Goal: Transaction & Acquisition: Download file/media

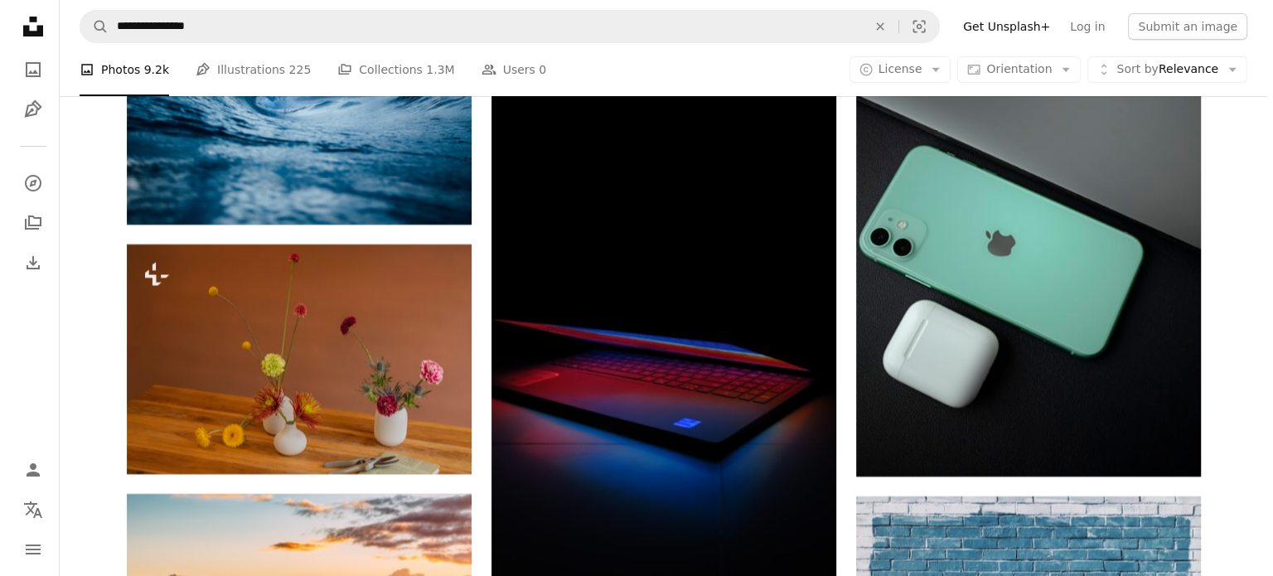
scroll to position [18987, 0]
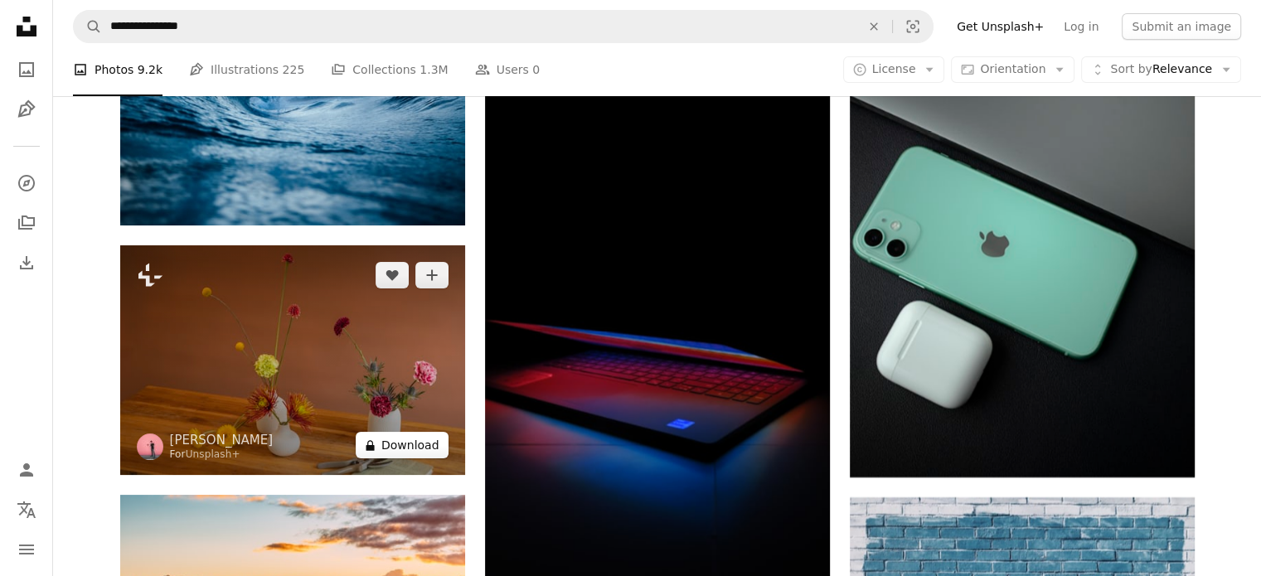
click at [402, 449] on button "A lock Download" at bounding box center [402, 445] width 93 height 27
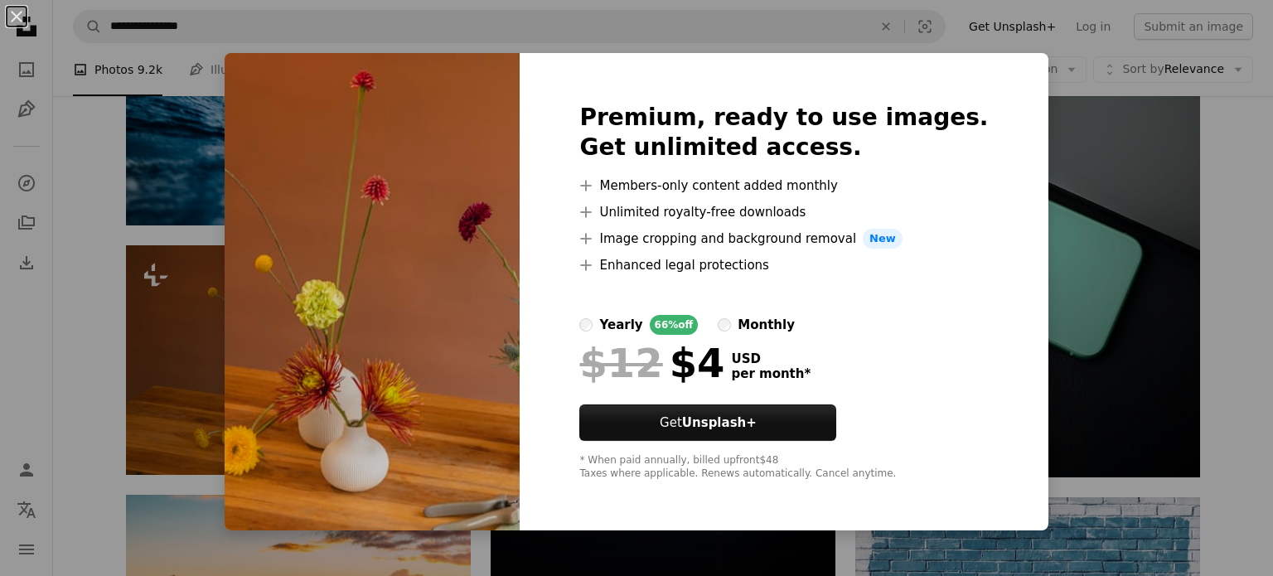
click at [1123, 165] on div "An X shape Premium, ready to use images. Get unlimited access. A plus sign Memb…" at bounding box center [636, 288] width 1273 height 576
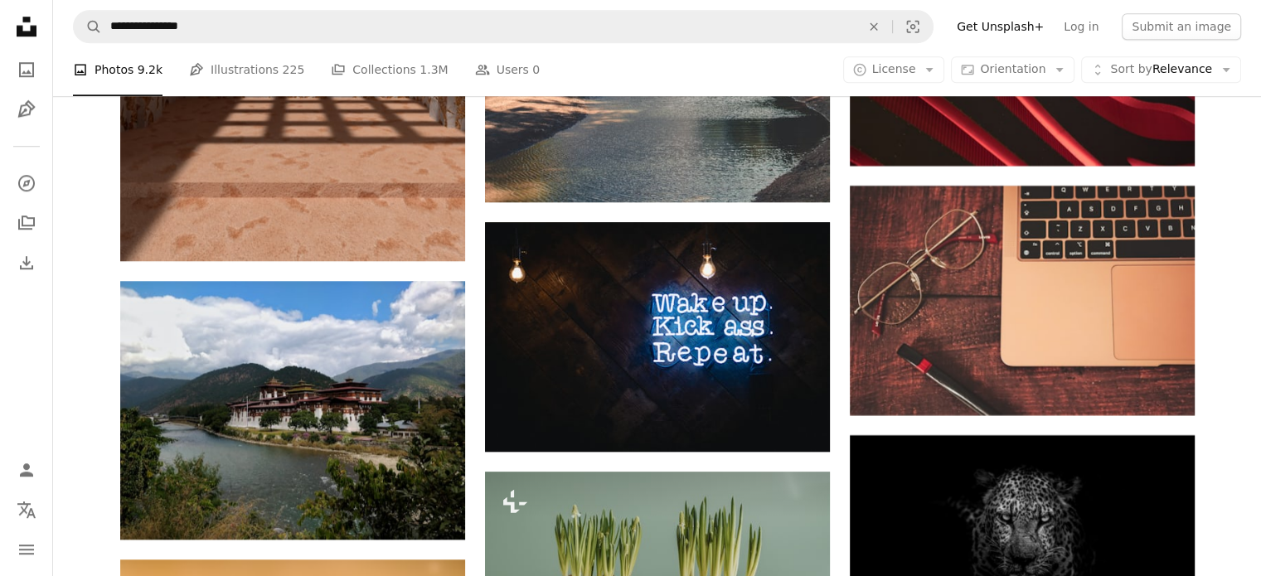
scroll to position [26650, 0]
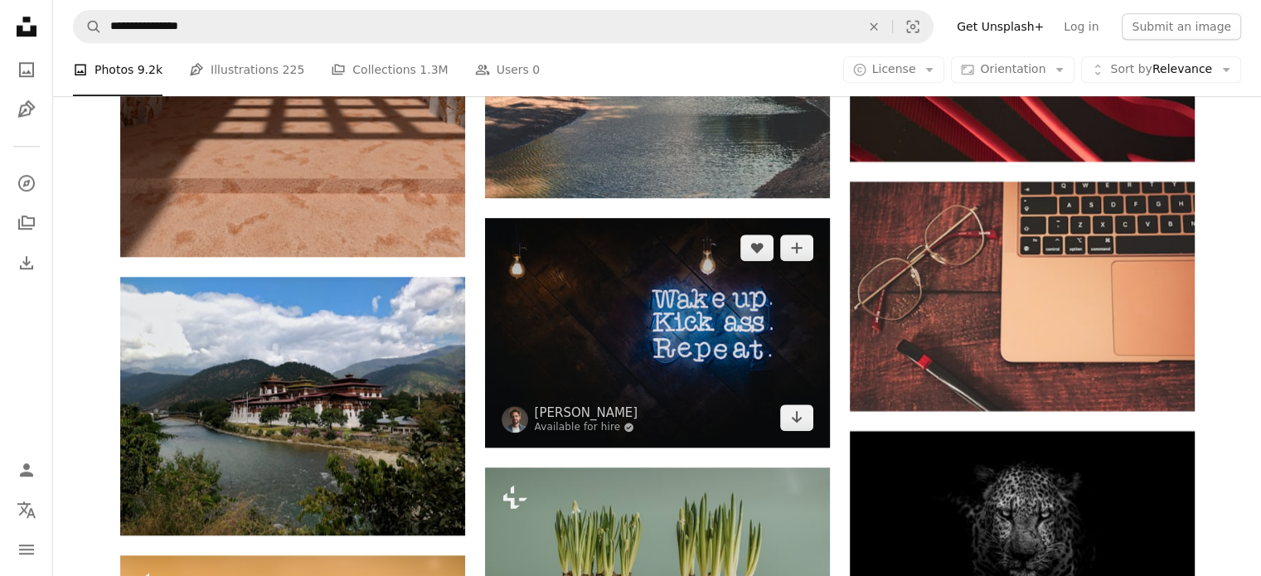
click at [789, 366] on img at bounding box center [657, 333] width 345 height 230
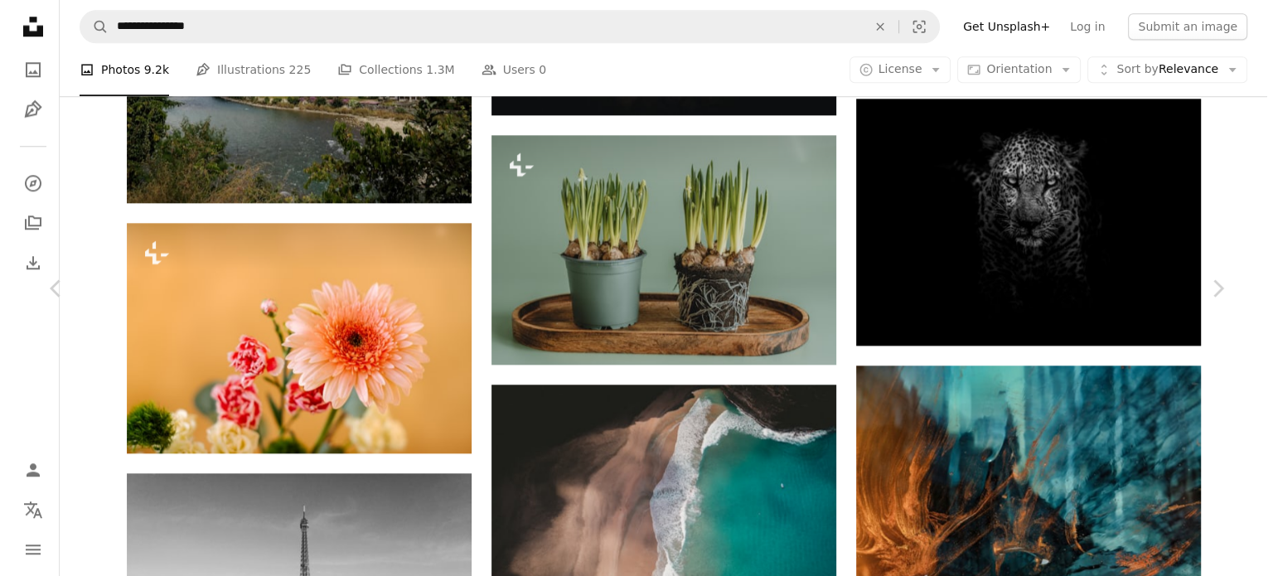
scroll to position [27447, 0]
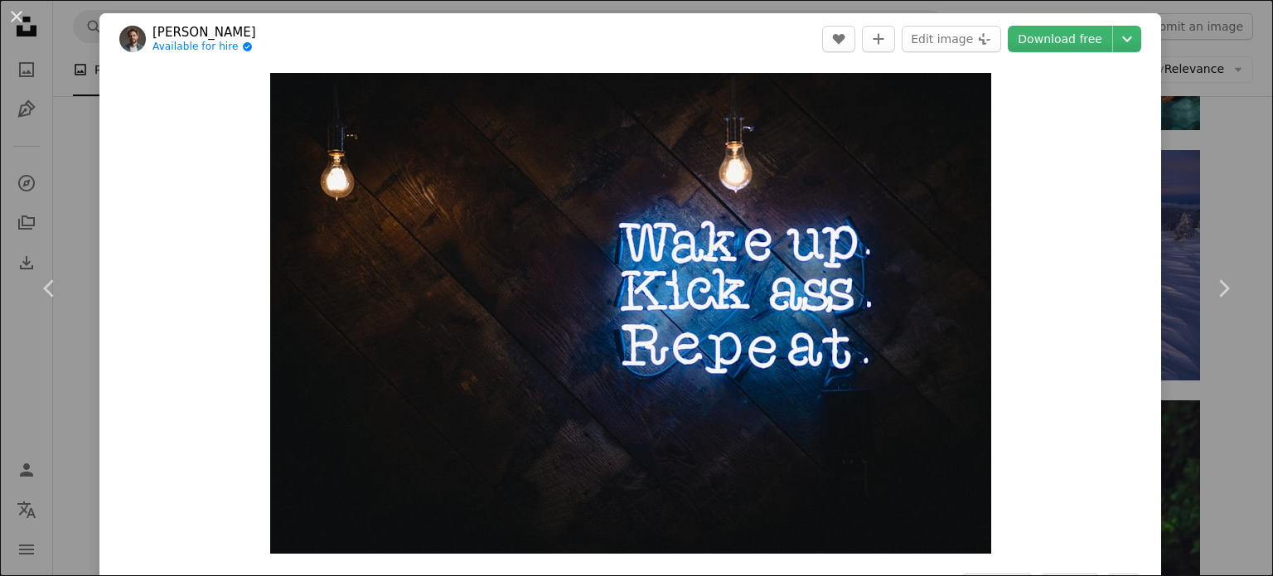
click at [1157, 182] on div "An X shape Chevron left Chevron right [PERSON_NAME] Available for hire A checkm…" at bounding box center [636, 288] width 1273 height 576
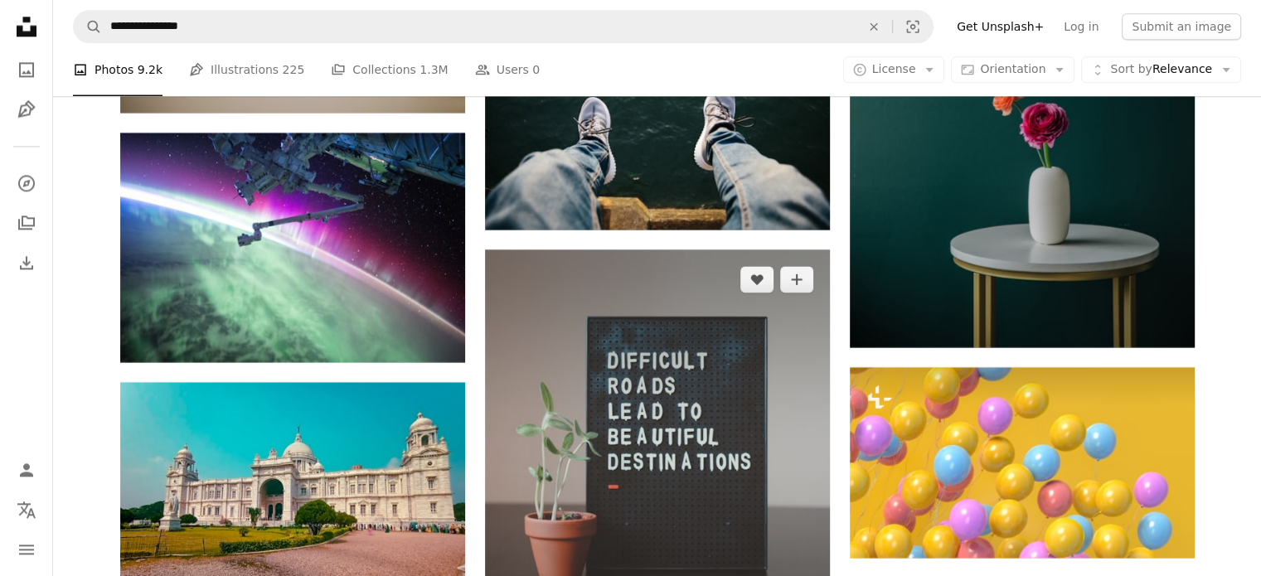
scroll to position [33800, 0]
click at [680, 444] on img at bounding box center [657, 460] width 345 height 421
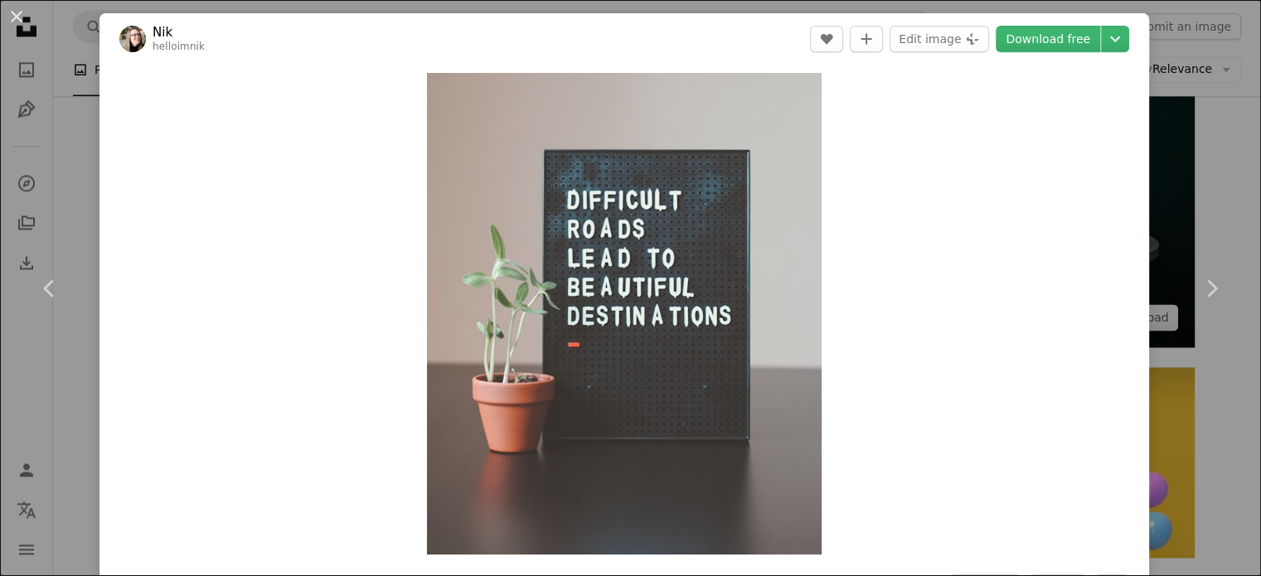
scroll to position [33909, 0]
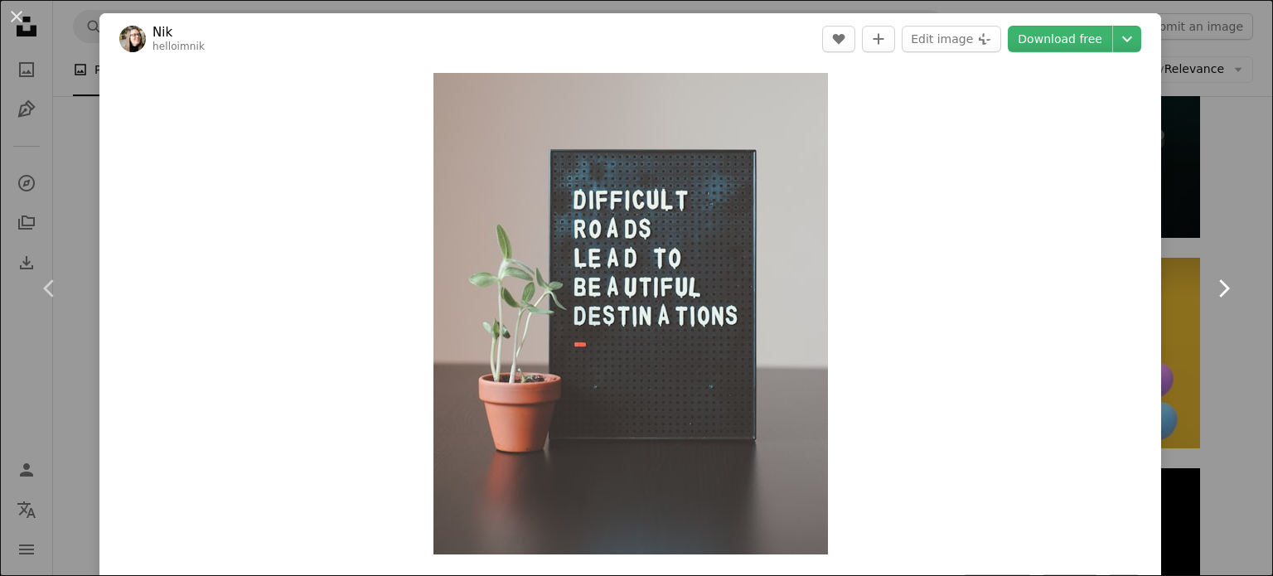
click at [1174, 320] on link "Chevron right" at bounding box center [1223, 288] width 99 height 159
click at [1210, 282] on icon "Chevron right" at bounding box center [1223, 288] width 27 height 27
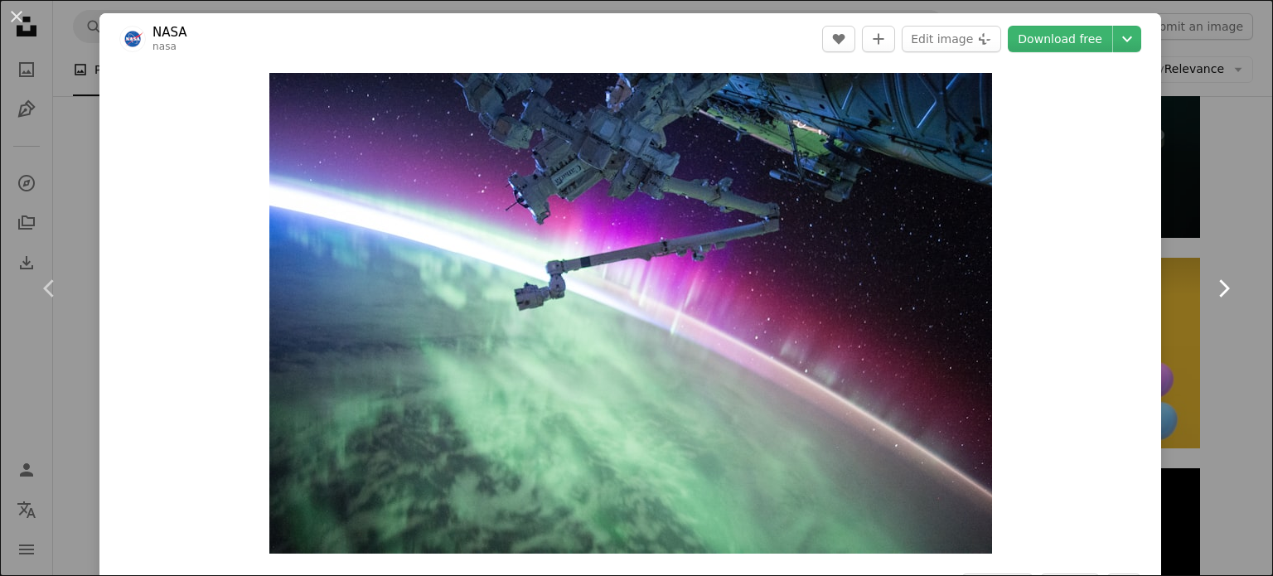
click at [1210, 282] on icon "Chevron right" at bounding box center [1223, 288] width 27 height 27
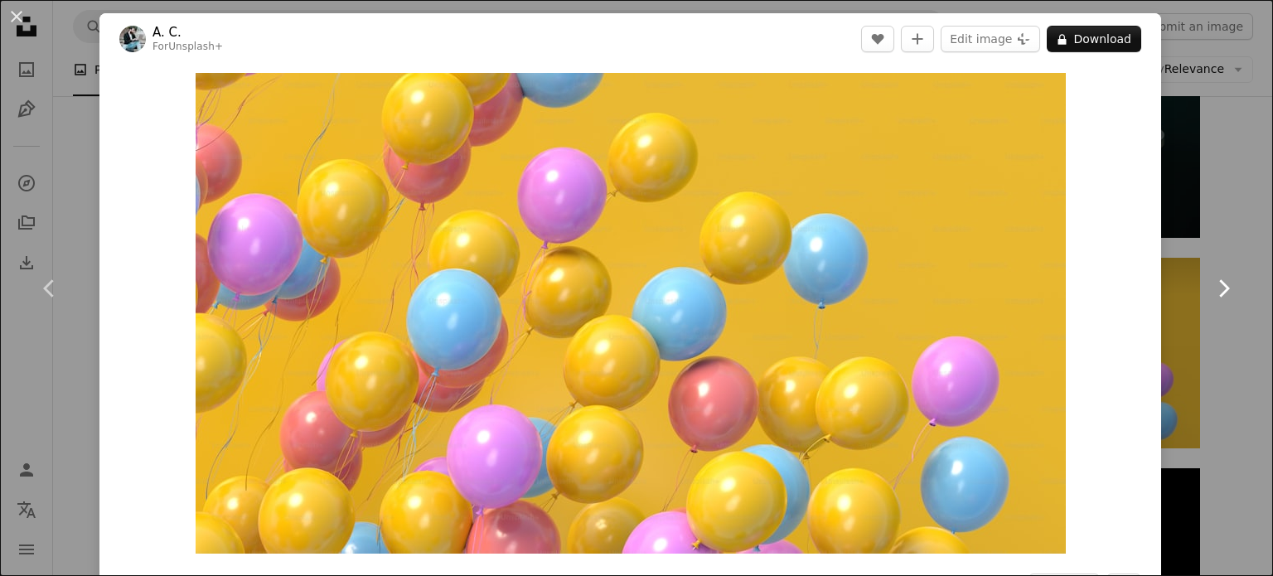
click at [1220, 225] on link "Chevron right" at bounding box center [1223, 288] width 99 height 159
click at [1167, 187] on div "An X shape Chevron left Chevron right A. C. For Unsplash+ A heart A plus sign E…" at bounding box center [636, 288] width 1273 height 576
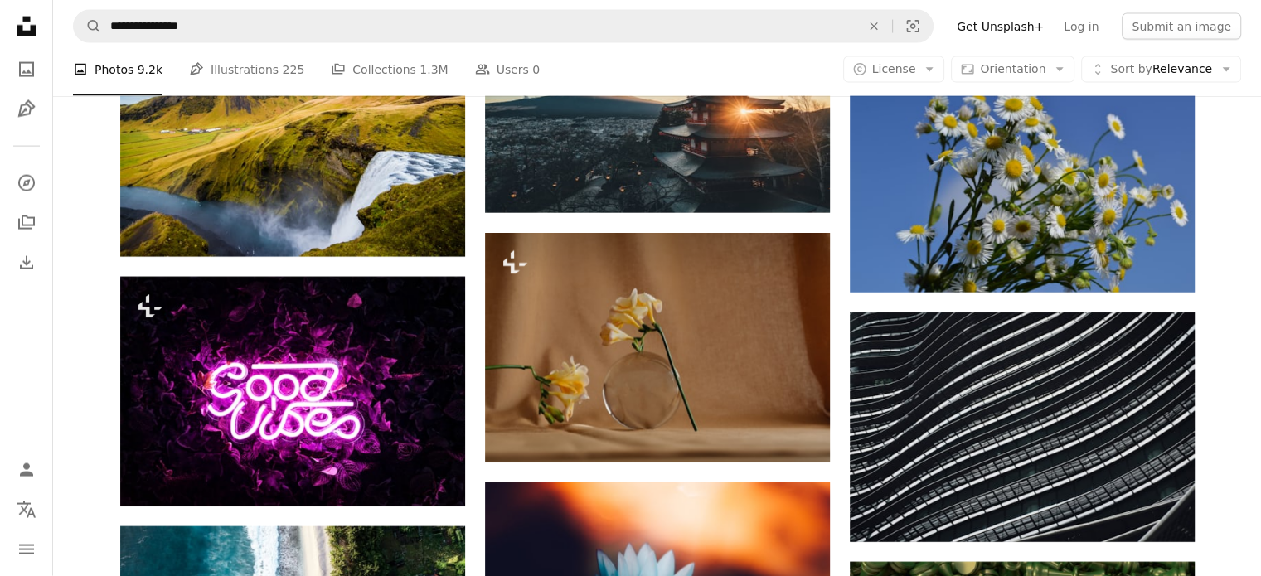
scroll to position [35259, 0]
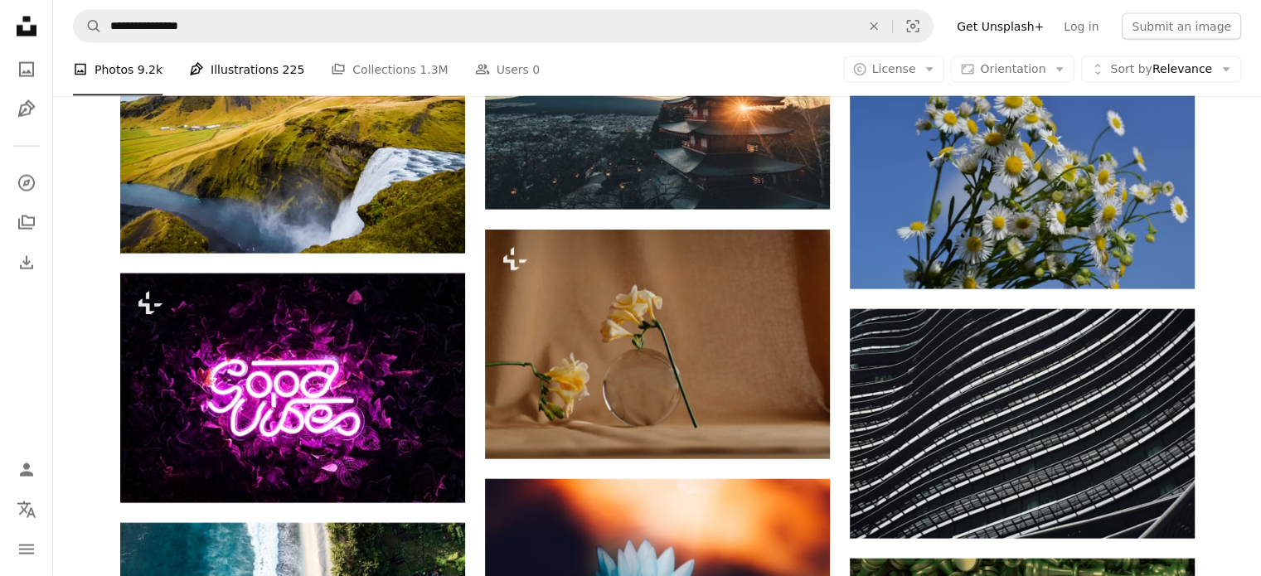
click at [239, 60] on link "Pen Tool Illustrations 225" at bounding box center [246, 69] width 115 height 53
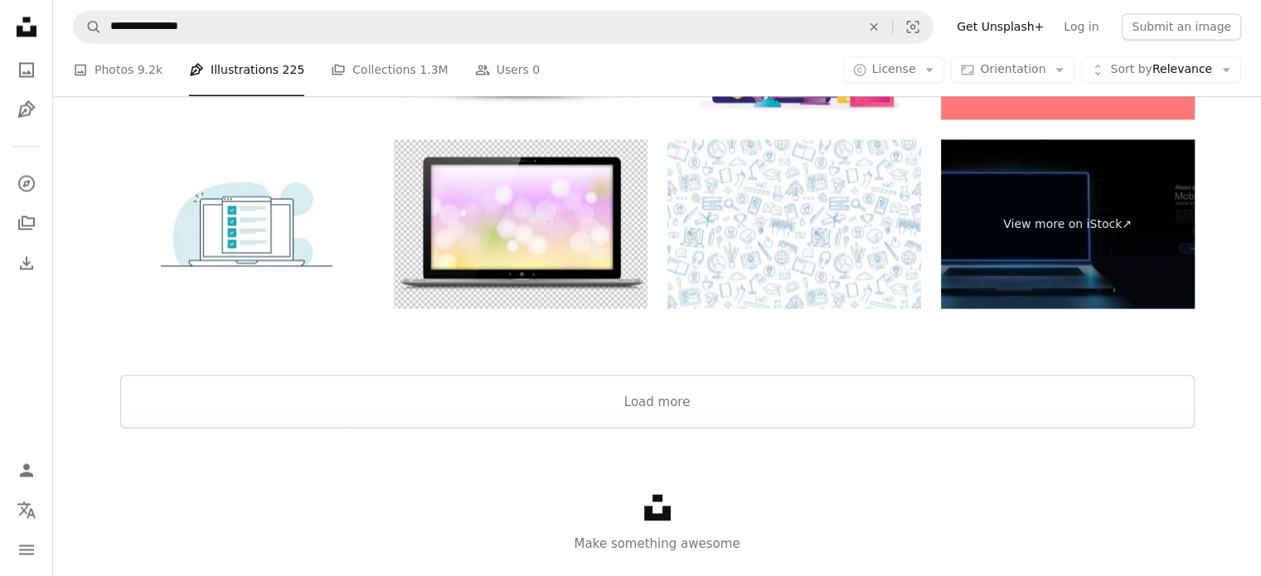
scroll to position [3011, 0]
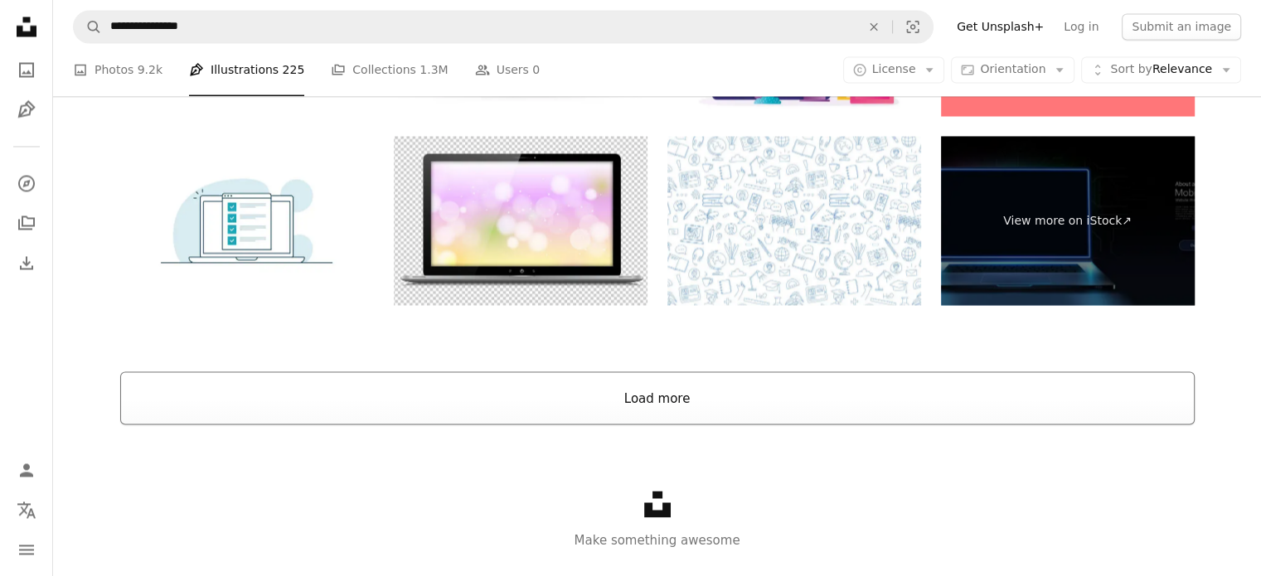
click at [660, 390] on button "Load more" at bounding box center [657, 397] width 1074 height 53
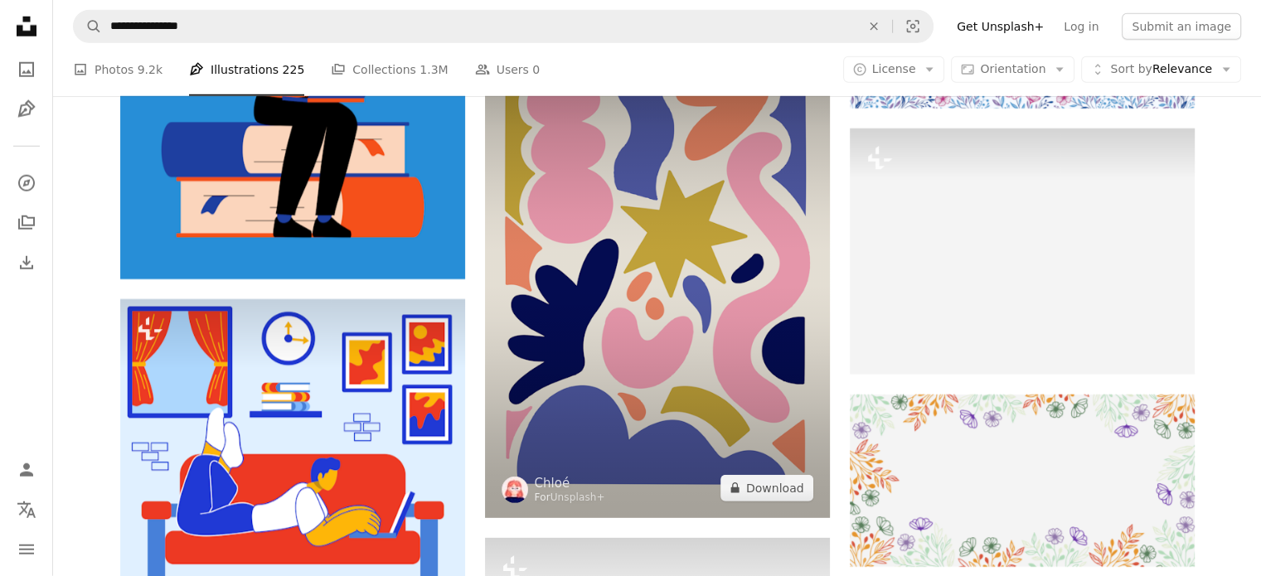
scroll to position [10953, 0]
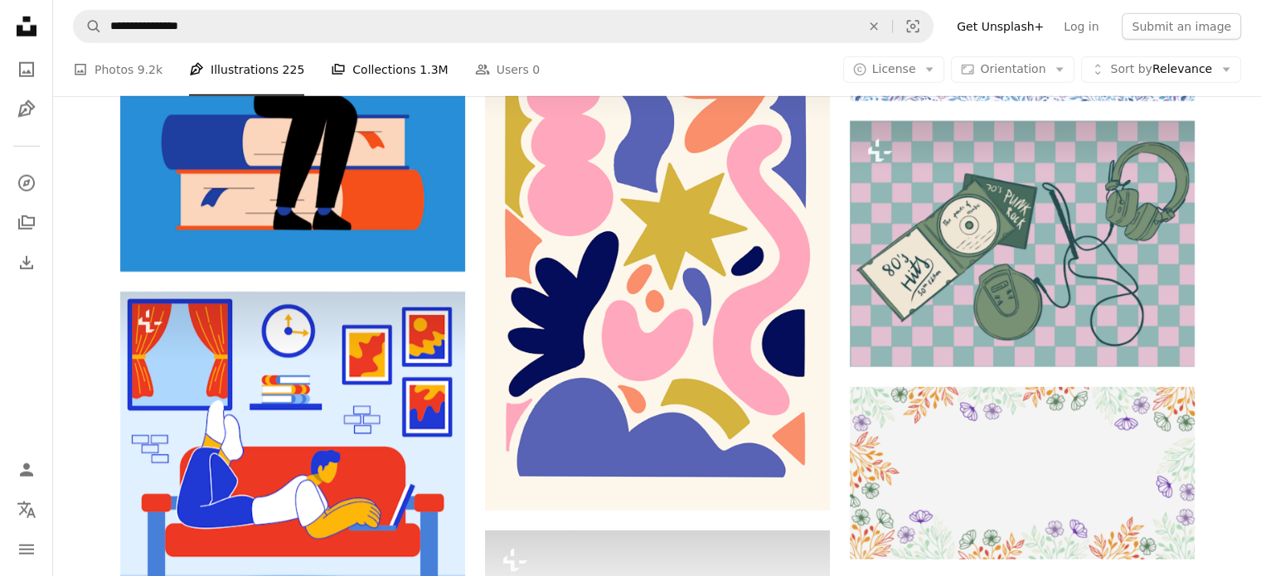
click at [337, 64] on link "A stack of folders Collections 1.3M" at bounding box center [389, 69] width 117 height 53
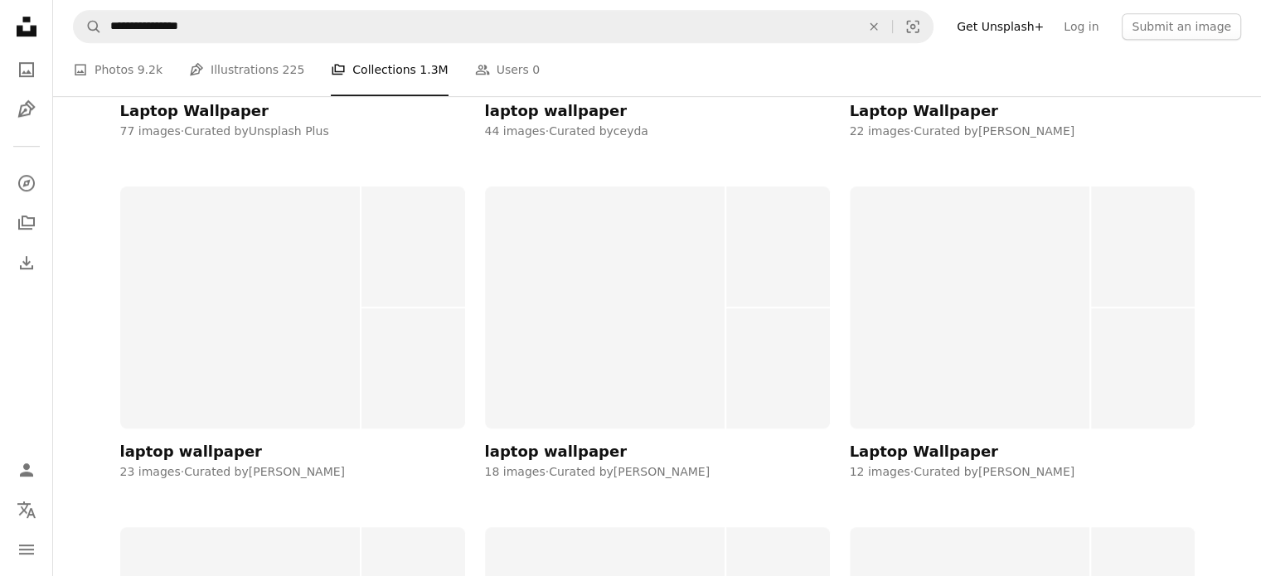
scroll to position [1063, 0]
